Goal: Information Seeking & Learning: Learn about a topic

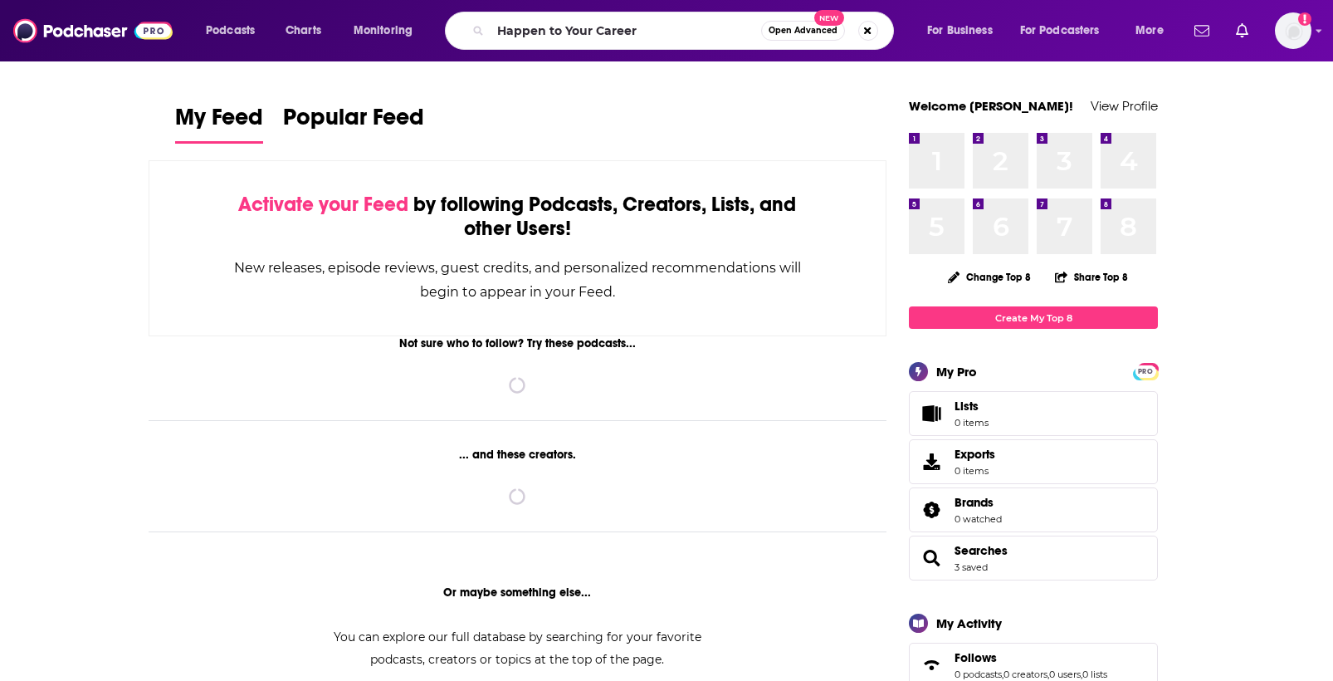
type input "Happen to Your Career"
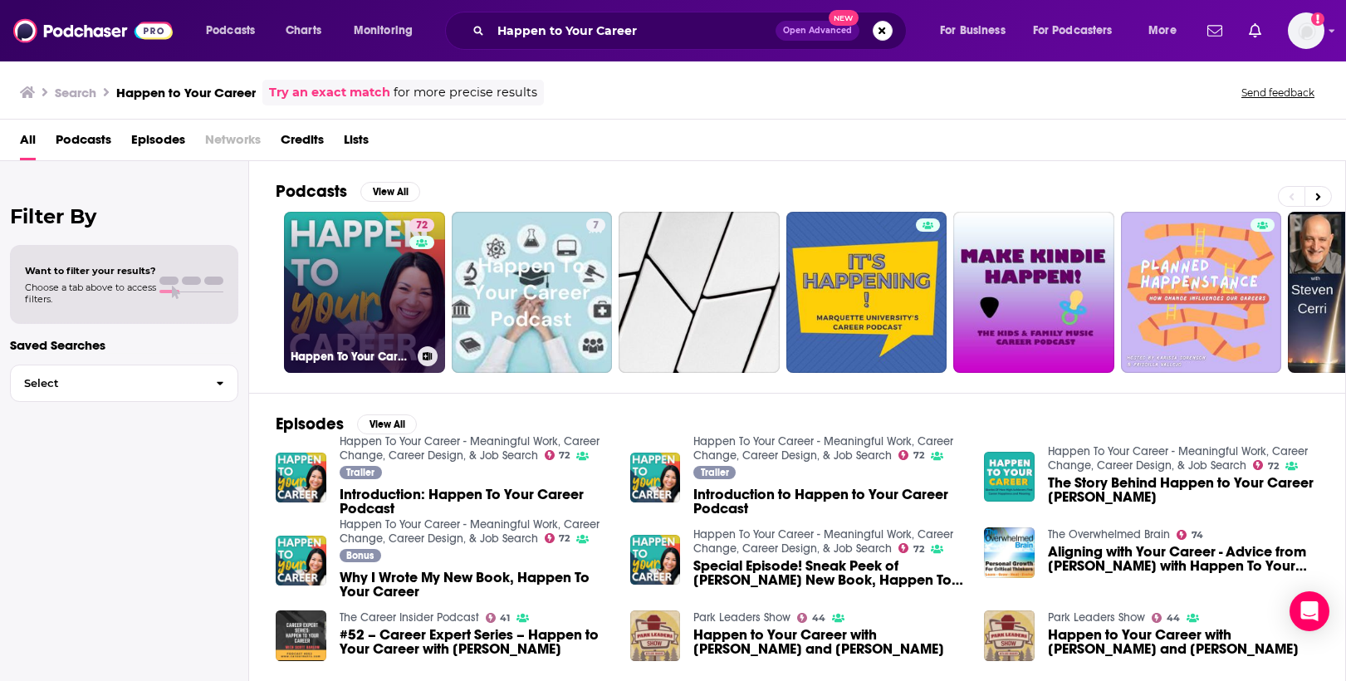
click at [330, 280] on link "72 Happen To Your Career - Meaningful Work, Career Change, Career Design, & Job…" at bounding box center [364, 292] width 161 height 161
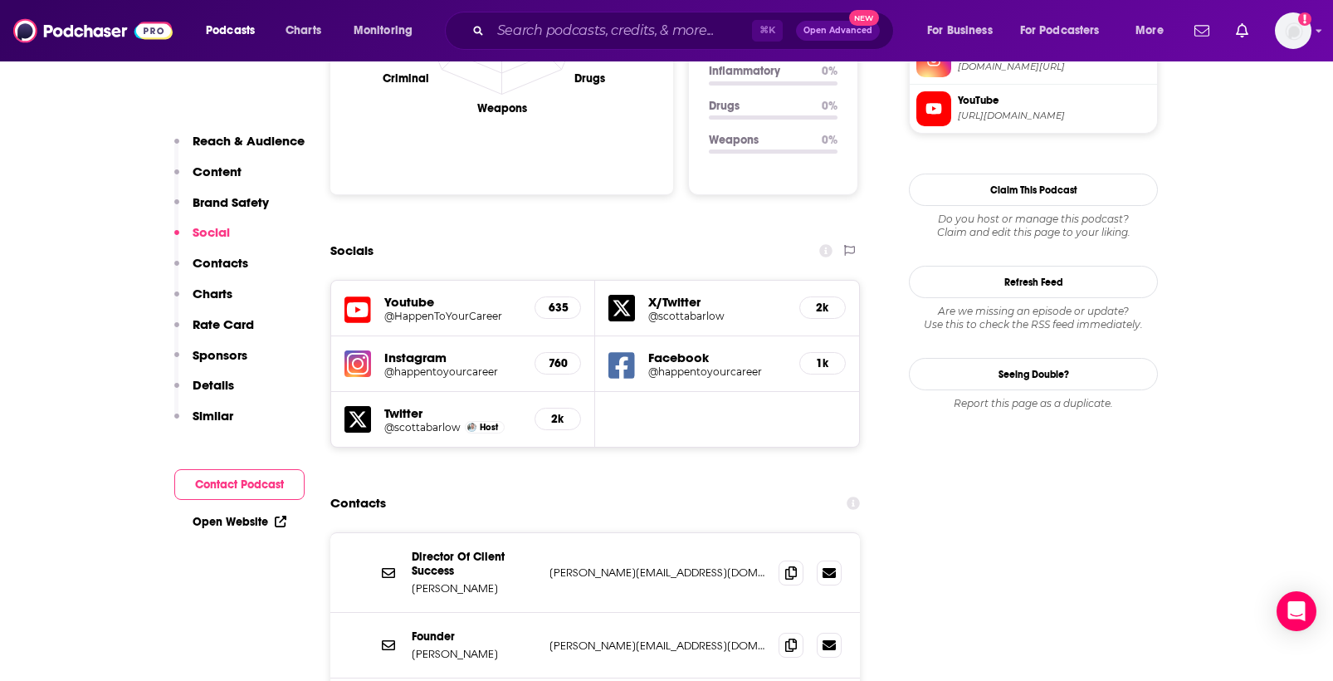
scroll to position [1793, 0]
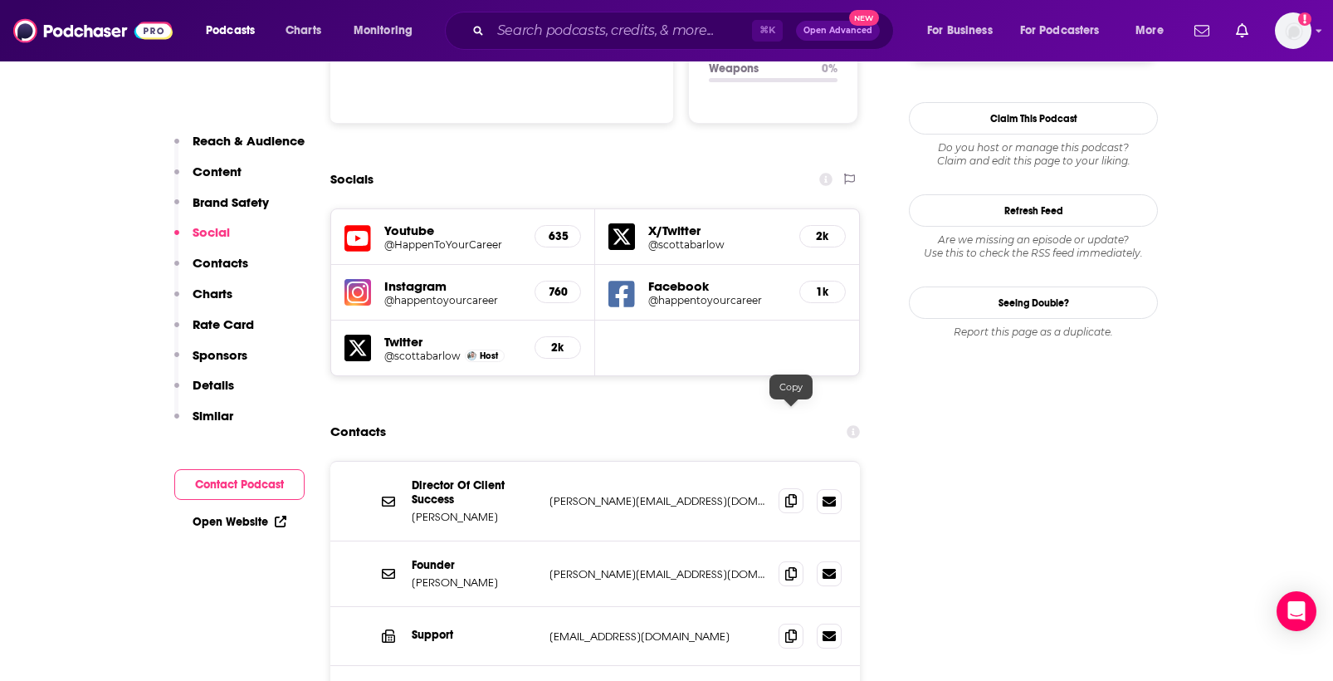
click at [785, 494] on icon at bounding box center [791, 500] width 12 height 13
click at [783, 488] on span at bounding box center [791, 500] width 25 height 25
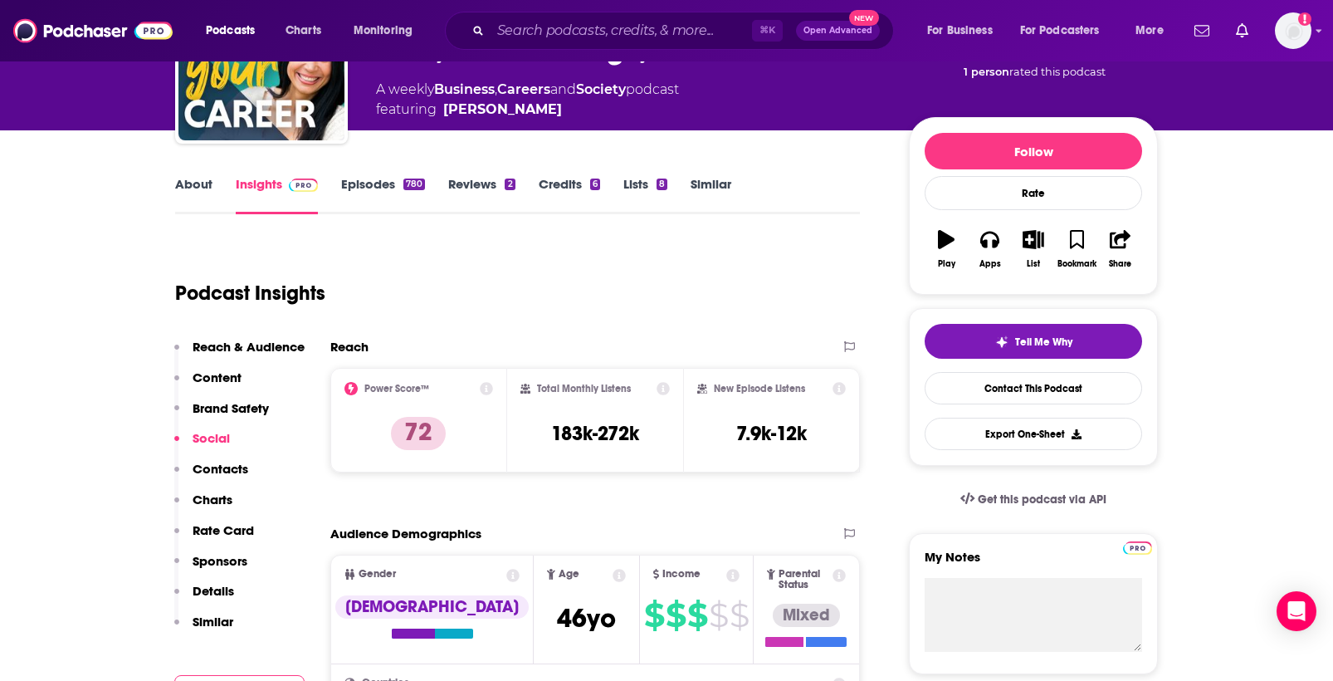
scroll to position [0, 0]
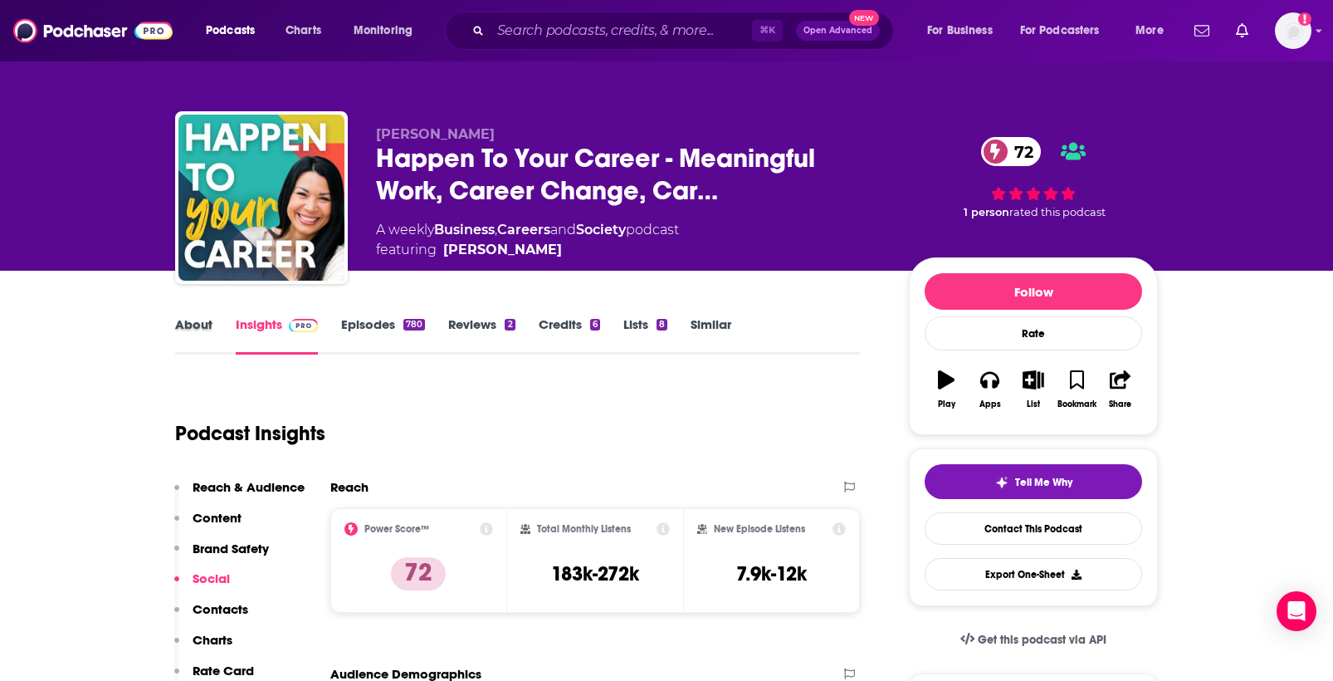
click at [214, 316] on div "About" at bounding box center [205, 335] width 61 height 38
click at [191, 331] on link "About" at bounding box center [193, 335] width 37 height 38
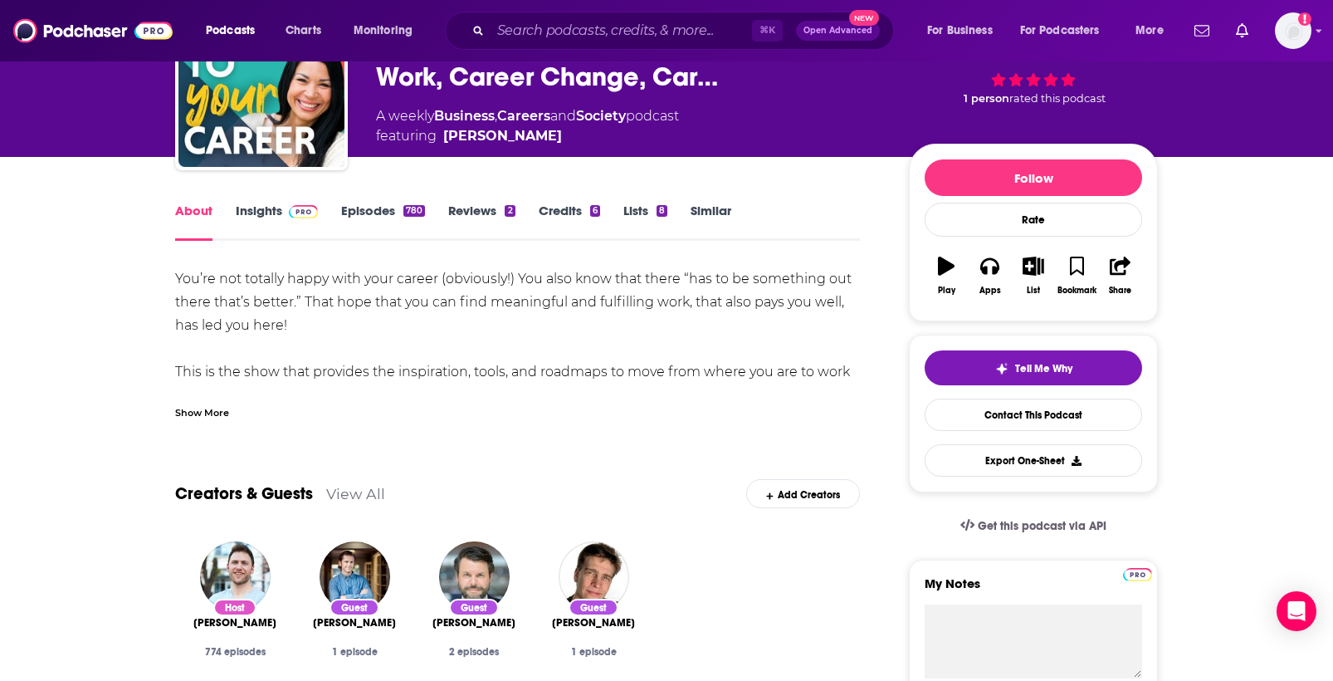
scroll to position [118, 0]
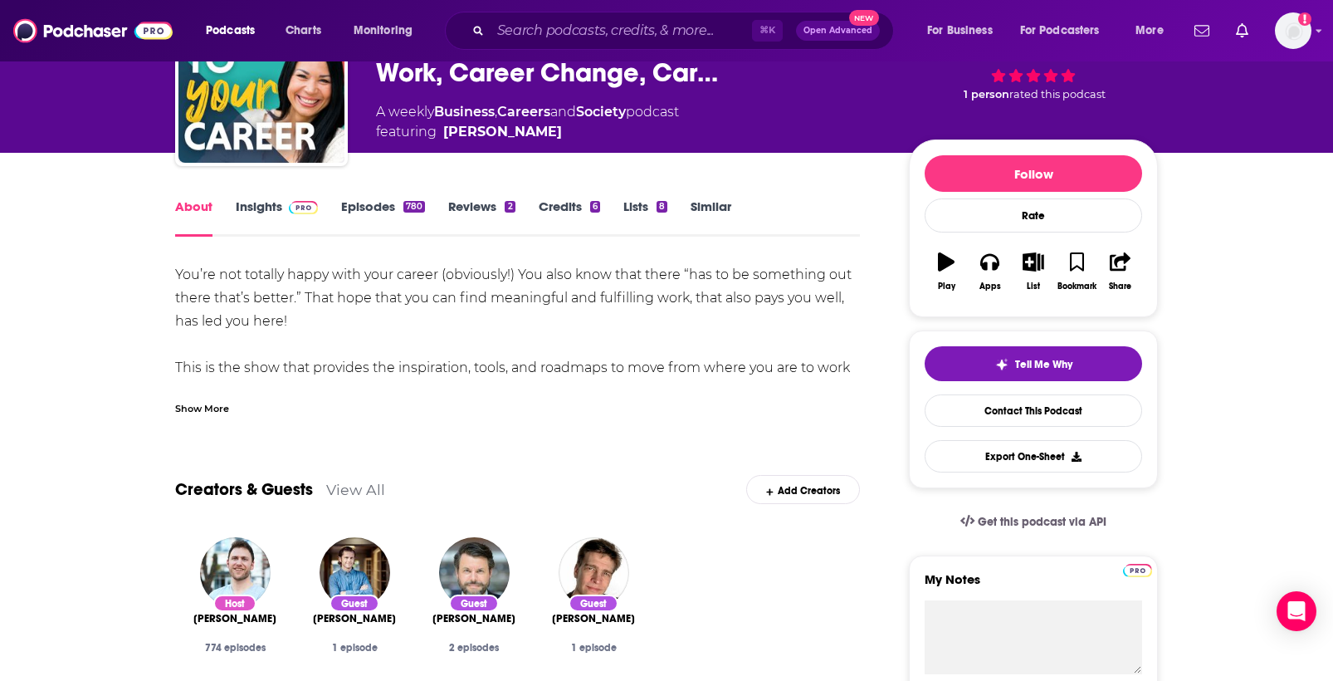
click at [208, 405] on div "Show More" at bounding box center [202, 407] width 54 height 16
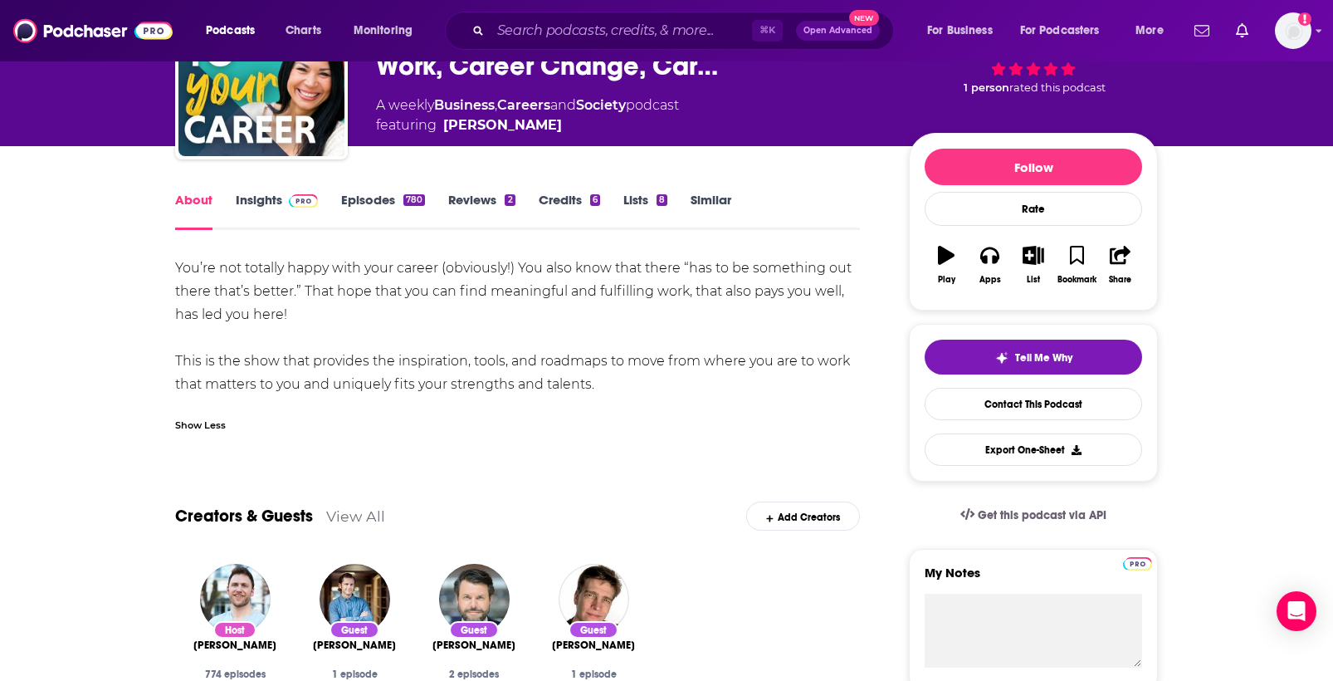
scroll to position [117, 0]
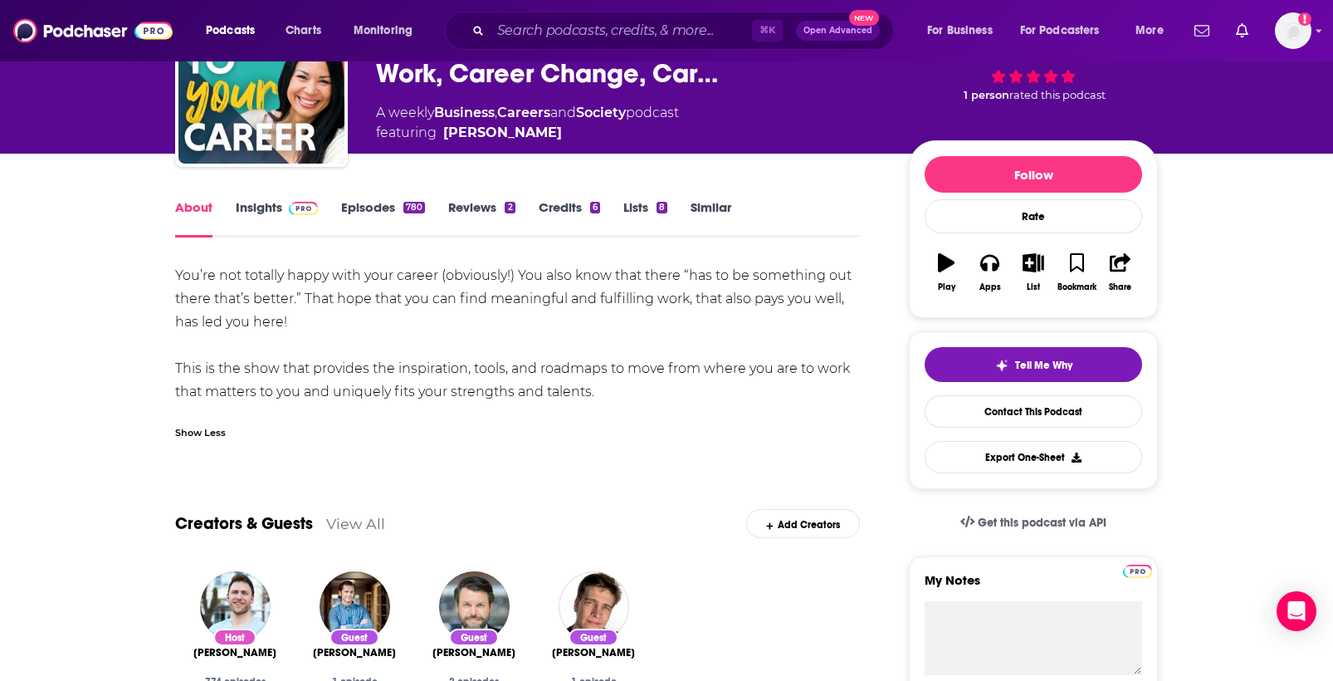
click at [367, 209] on link "Episodes 780" at bounding box center [383, 218] width 84 height 38
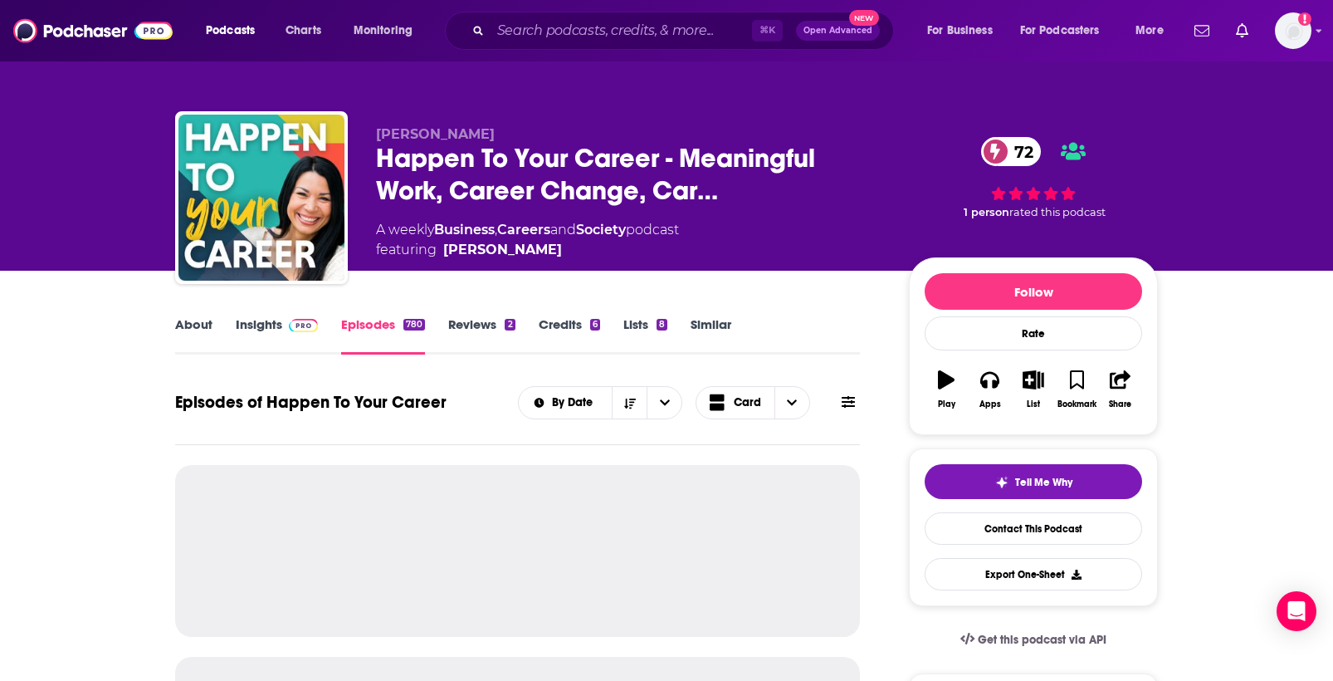
click at [264, 330] on link "Insights" at bounding box center [277, 335] width 82 height 38
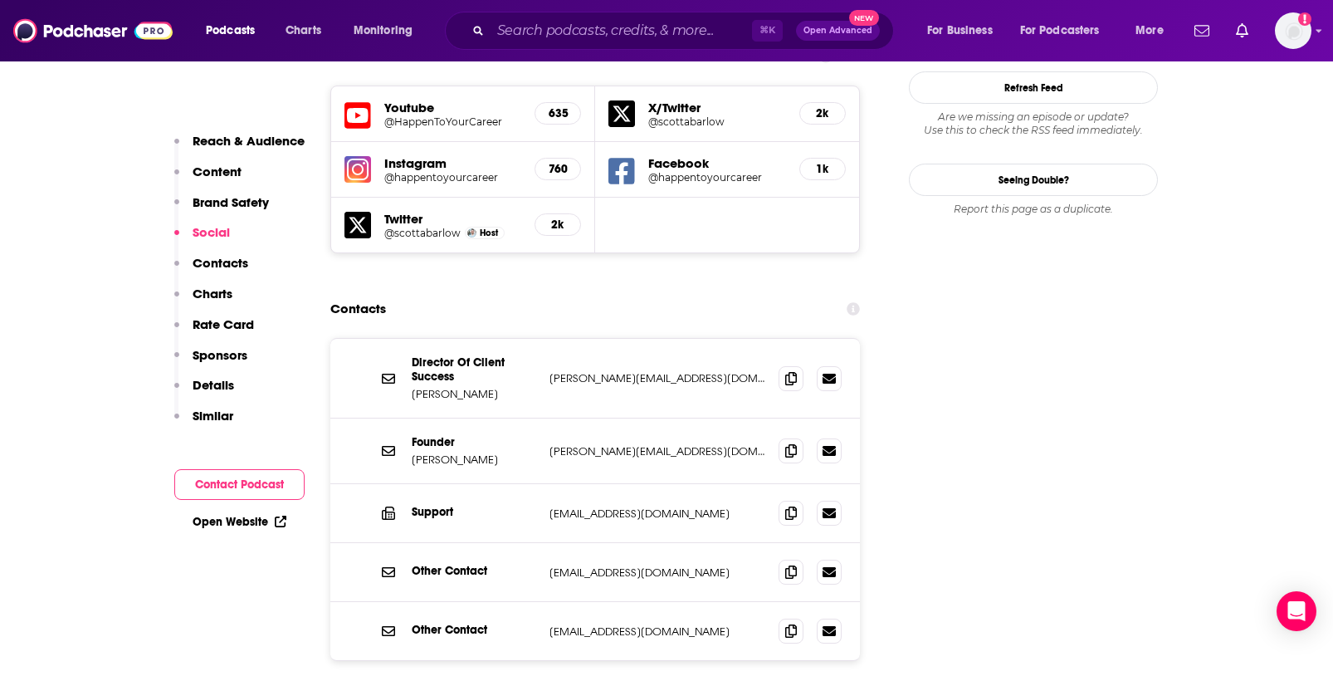
scroll to position [1912, 0]
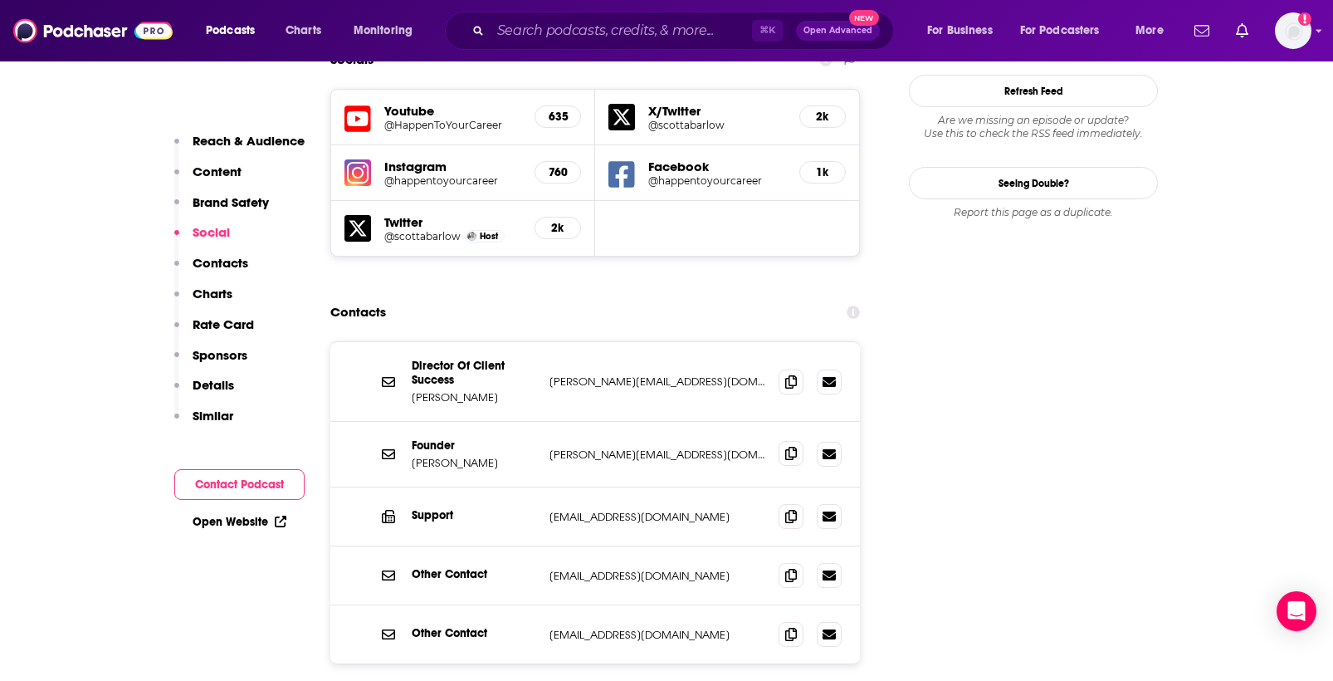
click at [790, 447] on icon at bounding box center [791, 453] width 12 height 13
click at [555, 27] on input "Search podcasts, credits, & more..." at bounding box center [621, 30] width 261 height 27
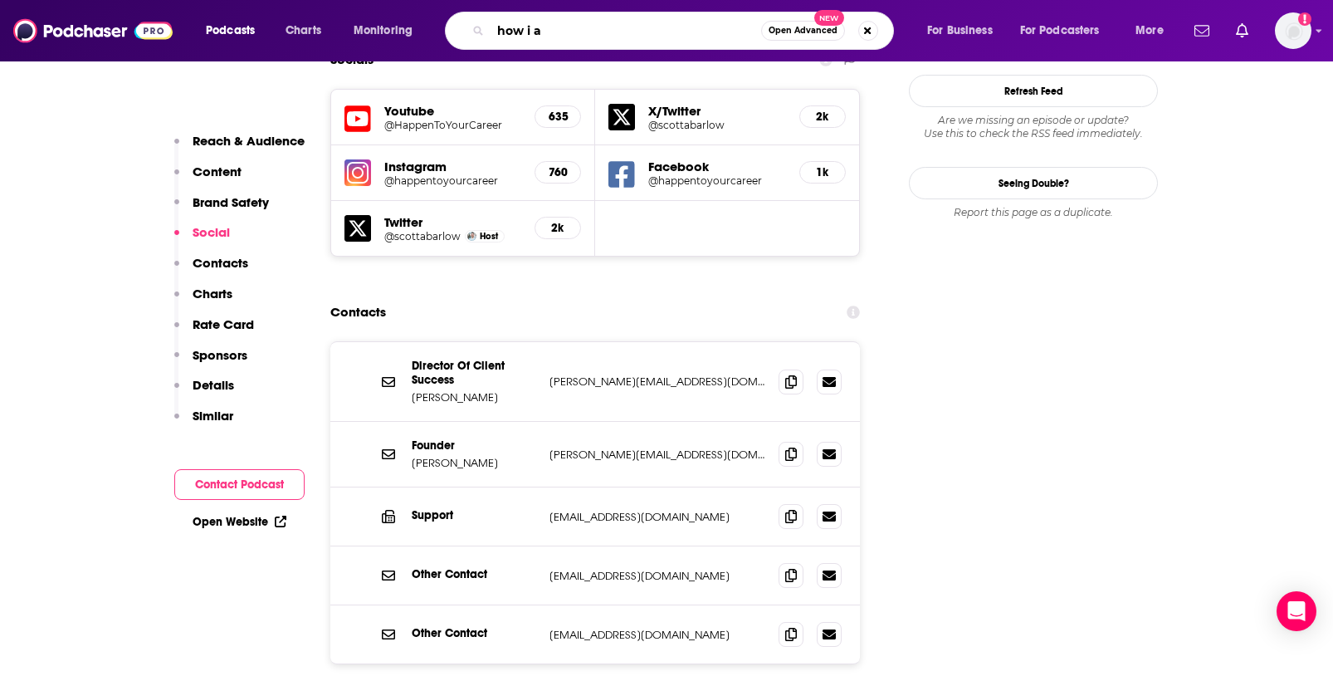
type input "how i ai"
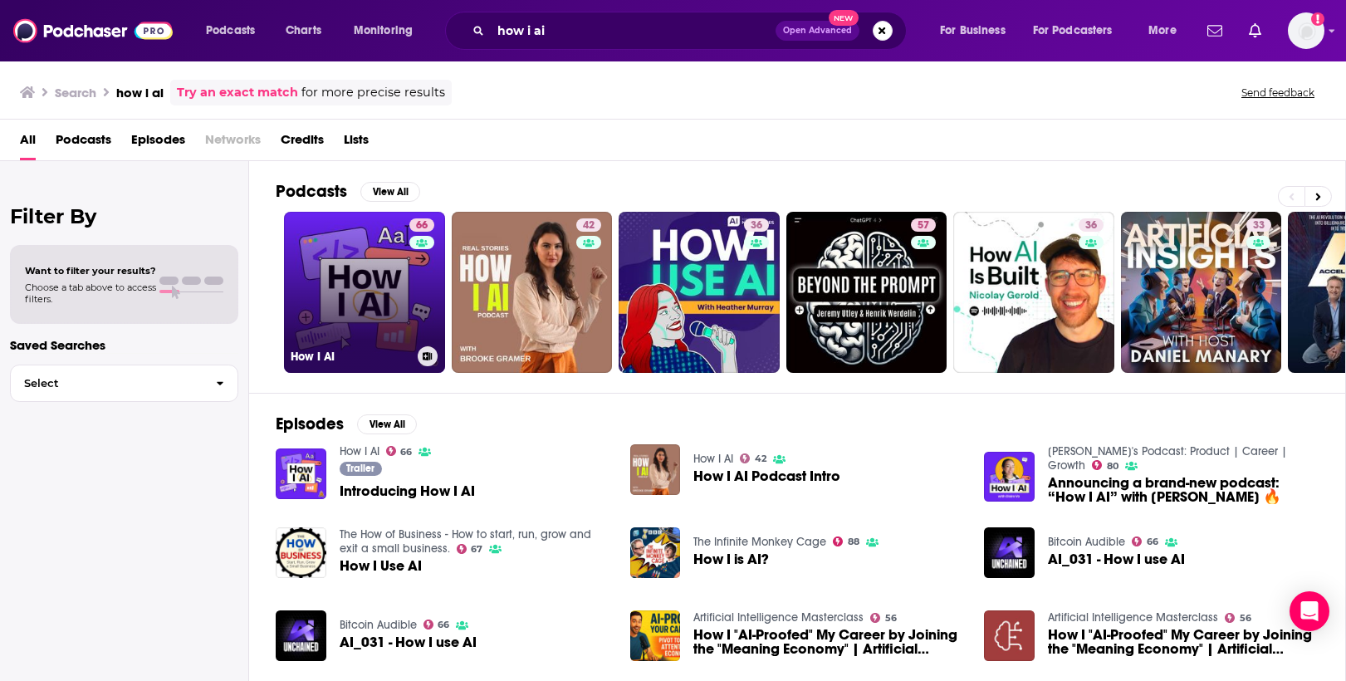
click at [374, 310] on link "66 How I AI" at bounding box center [364, 292] width 161 height 161
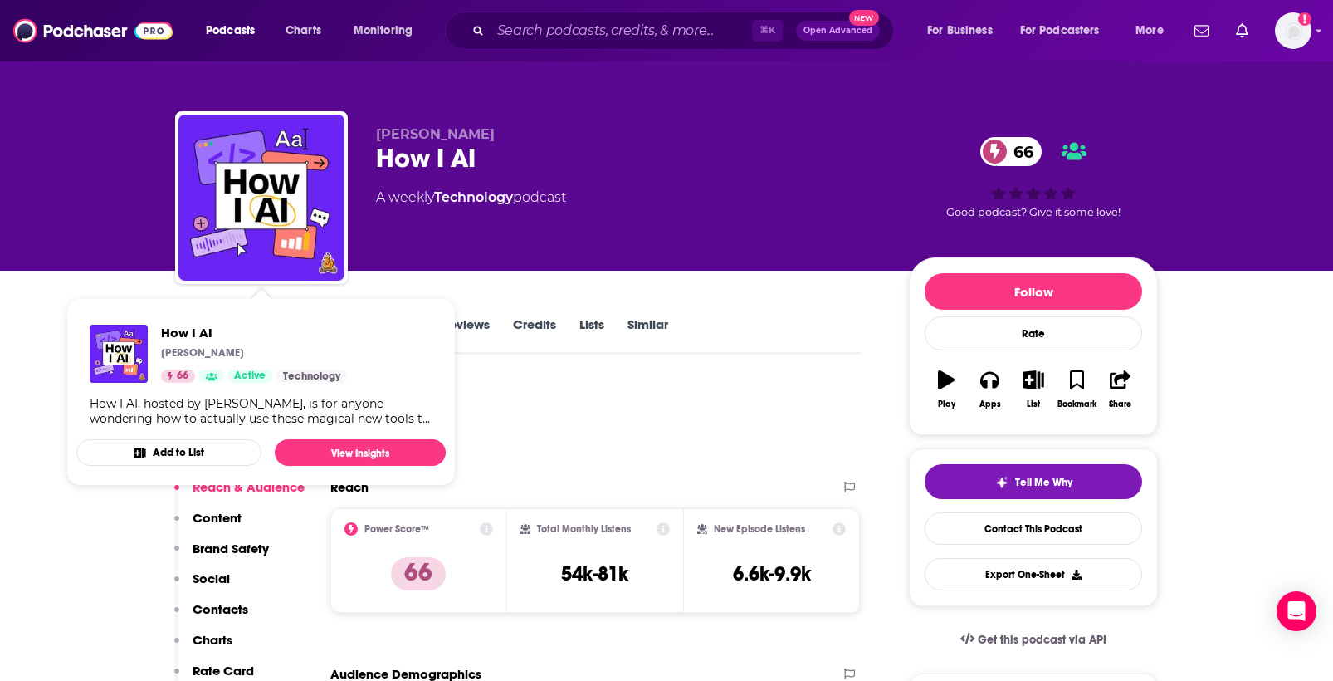
click at [210, 303] on span "How I AI [PERSON_NAME] 66 Active Technology How I AI, hosted by [PERSON_NAME], …" at bounding box center [260, 392] width 369 height 188
click at [100, 235] on div "[PERSON_NAME] How I AI 66 A weekly Technology podcast 66 Good podcast? Give it …" at bounding box center [666, 135] width 1333 height 271
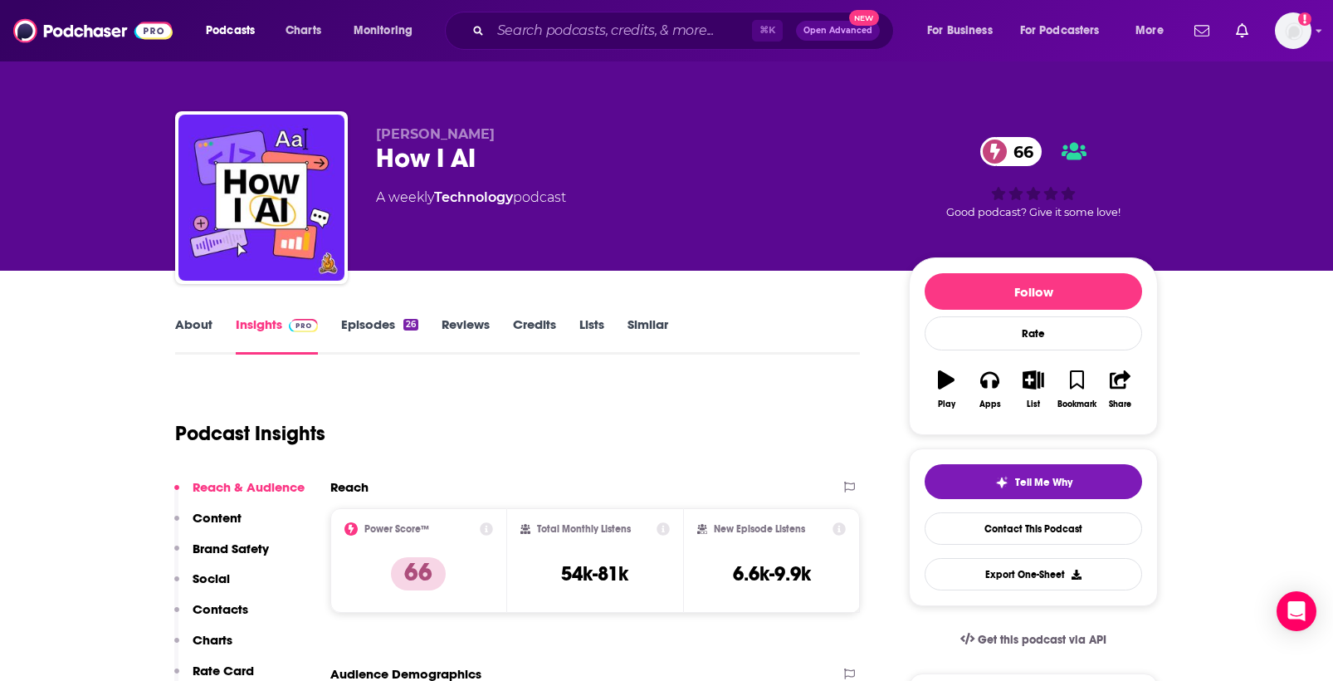
click at [208, 337] on link "About" at bounding box center [193, 335] width 37 height 38
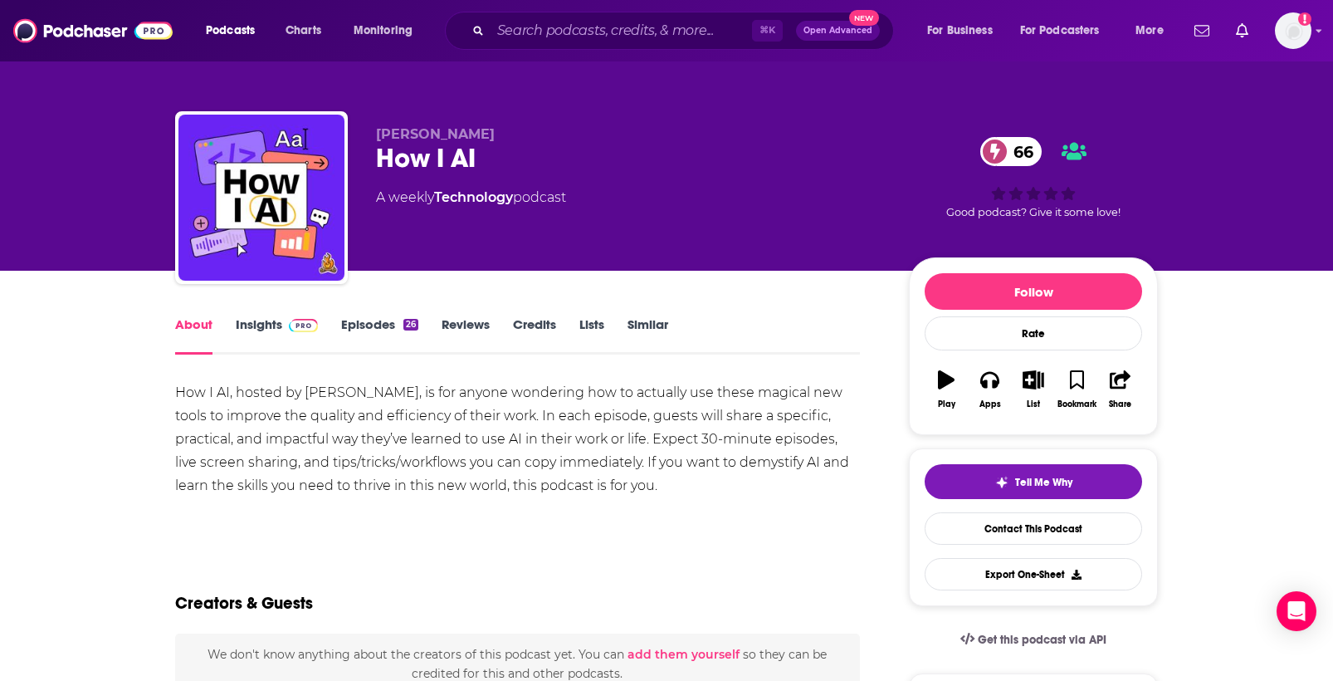
click at [282, 320] on span at bounding box center [300, 324] width 36 height 16
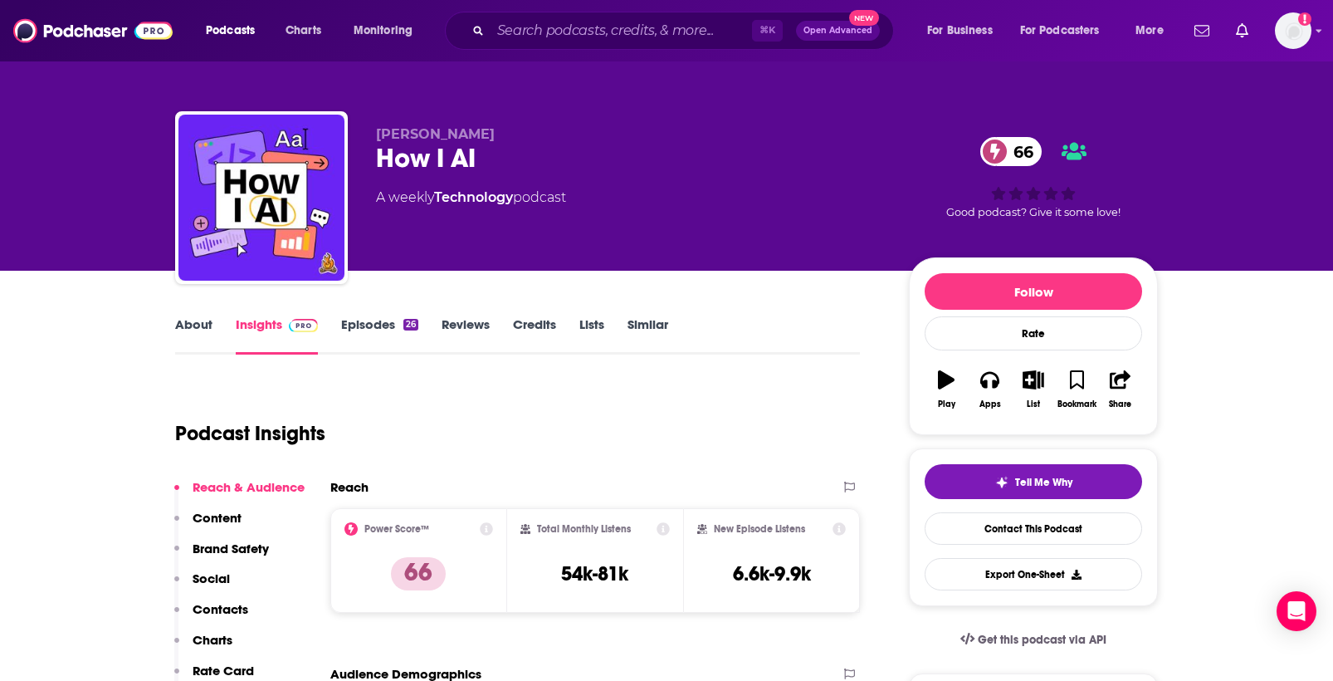
click at [378, 325] on link "Episodes 26" at bounding box center [379, 335] width 77 height 38
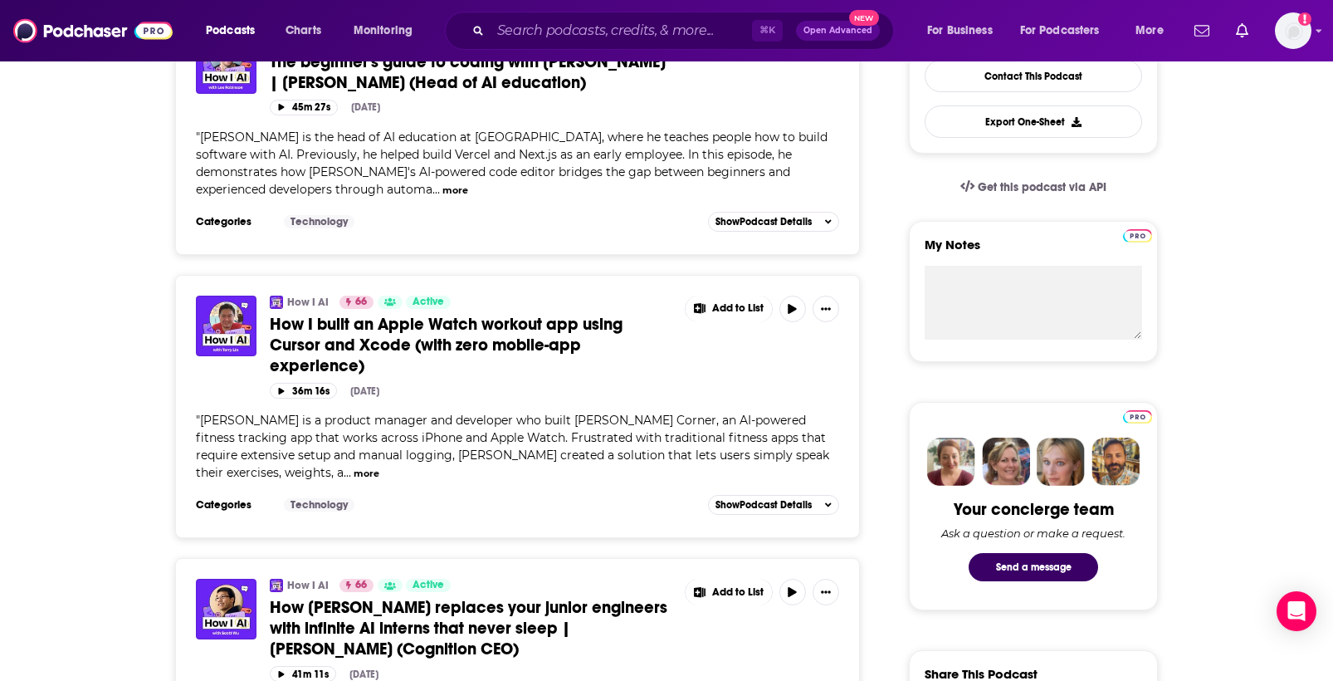
scroll to position [230, 0]
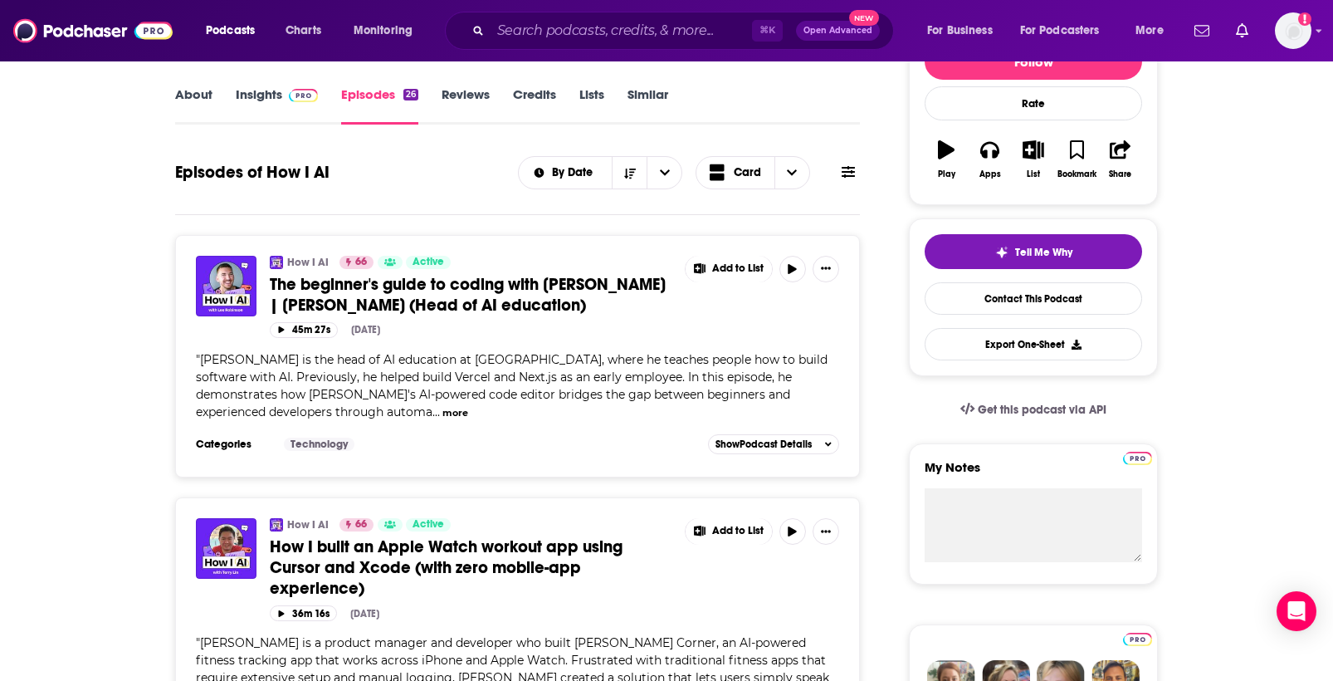
click at [273, 105] on link "Insights" at bounding box center [277, 105] width 82 height 38
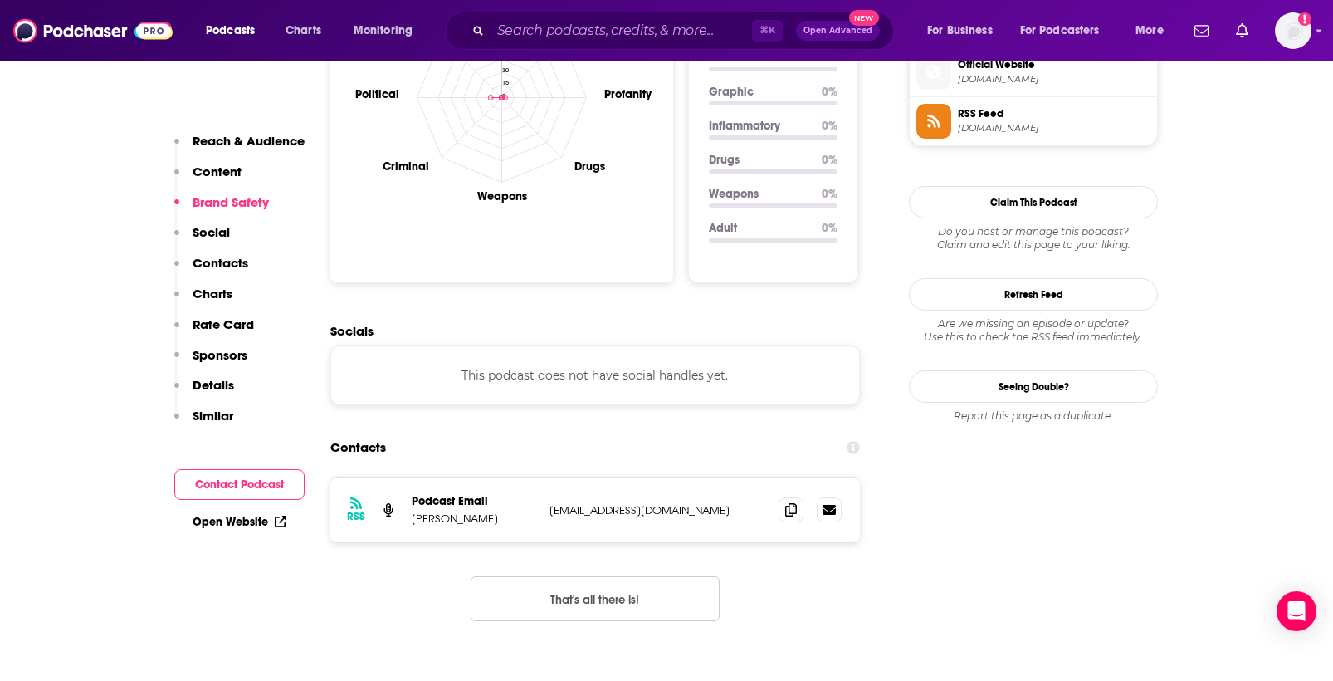
scroll to position [1544, 0]
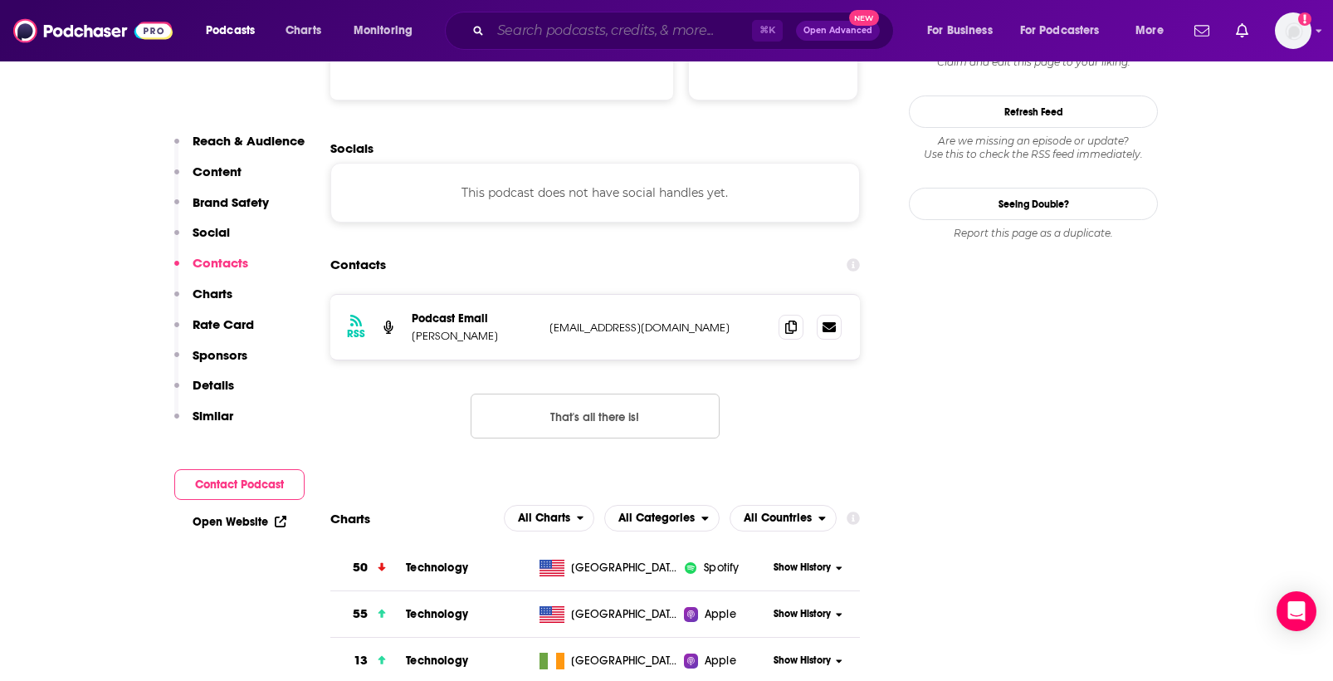
click at [667, 31] on input "Search podcasts, credits, & more..." at bounding box center [621, 30] width 261 height 27
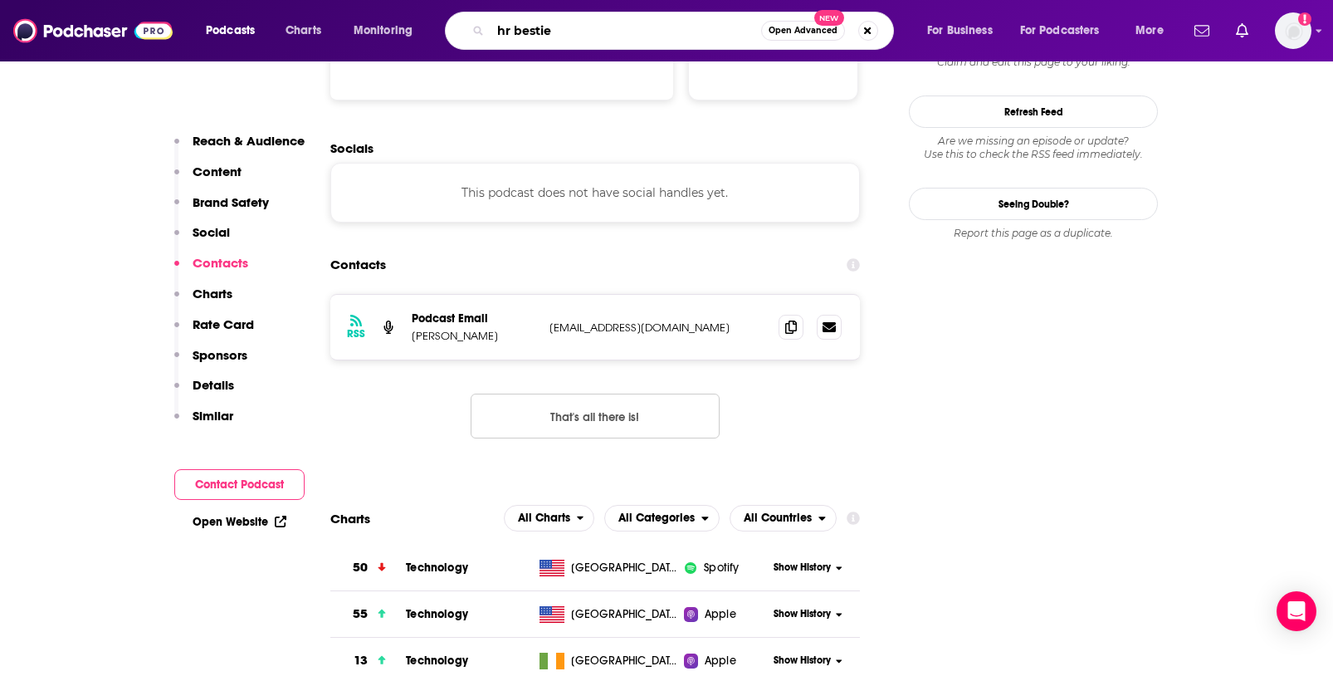
type input "hr besties"
